Goal: Information Seeking & Learning: Check status

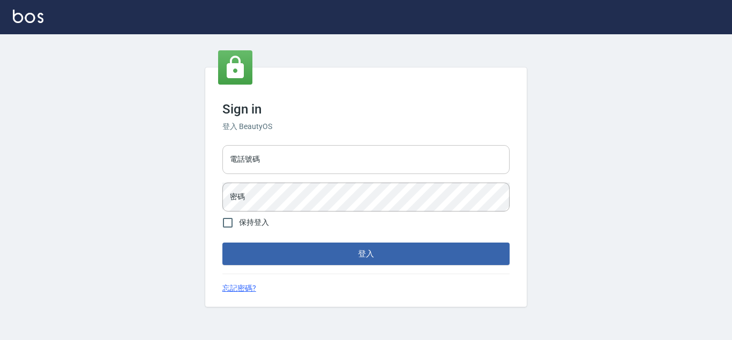
click at [309, 168] on input "電話號碼" at bounding box center [365, 159] width 287 height 29
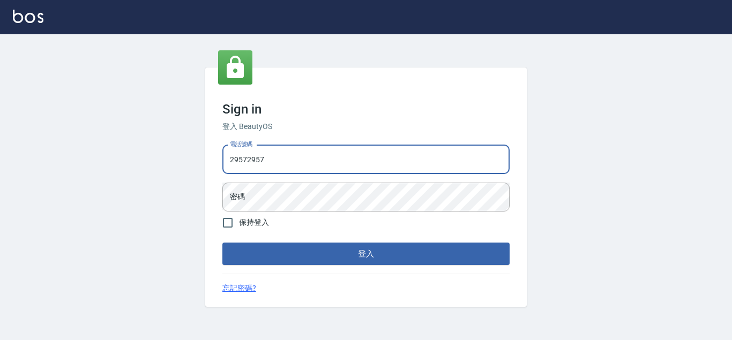
type input "29572957"
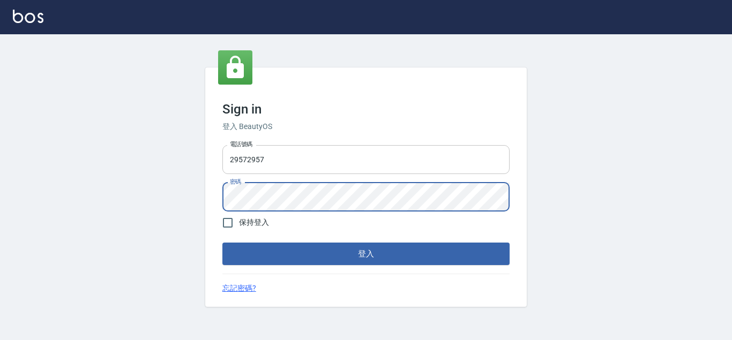
click at [222, 243] on button "登入" at bounding box center [365, 254] width 287 height 23
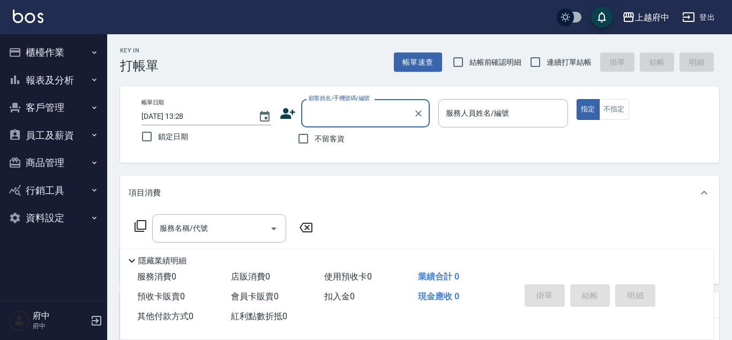
click at [51, 86] on button "報表及分析" at bounding box center [53, 80] width 99 height 28
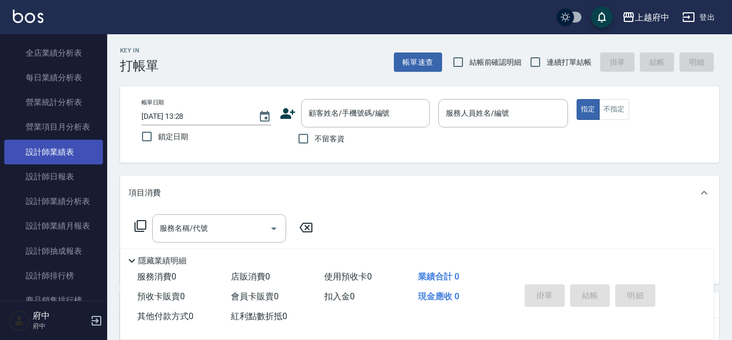
scroll to position [367, 0]
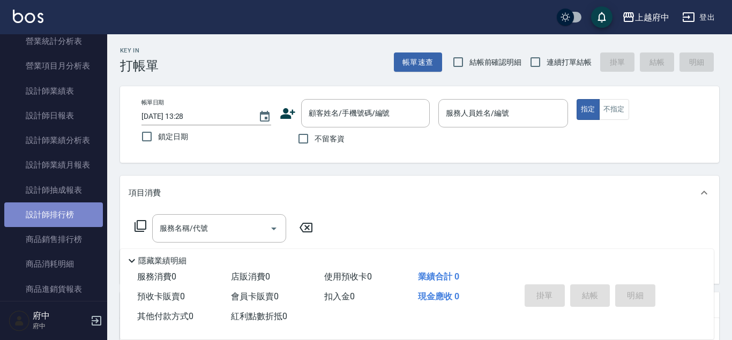
click at [68, 221] on link "設計師排行榜" at bounding box center [53, 215] width 99 height 25
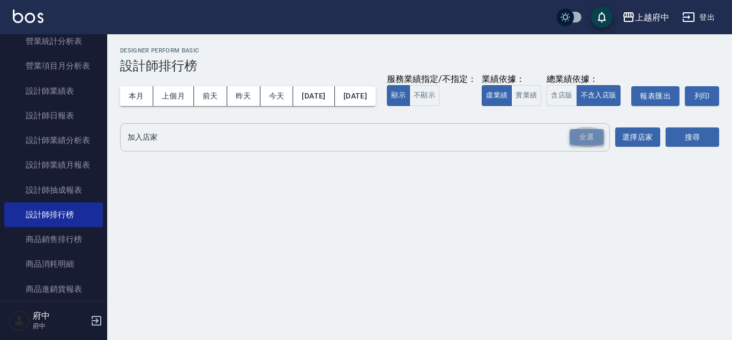
click at [599, 146] on div "全選" at bounding box center [587, 137] width 34 height 17
click at [687, 148] on button "搜尋" at bounding box center [693, 138] width 54 height 20
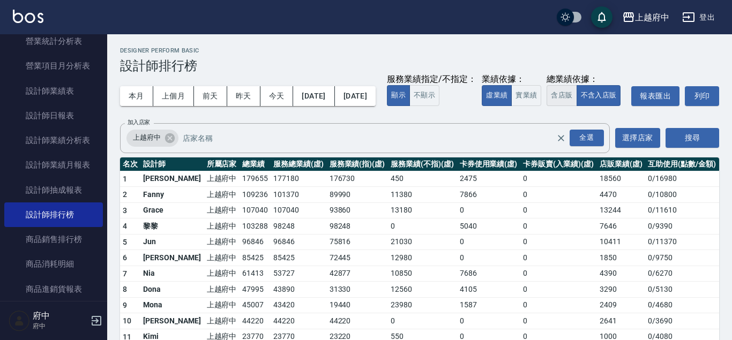
click at [547, 106] on button "含店販" at bounding box center [562, 95] width 30 height 21
